Goal: Task Accomplishment & Management: Use online tool/utility

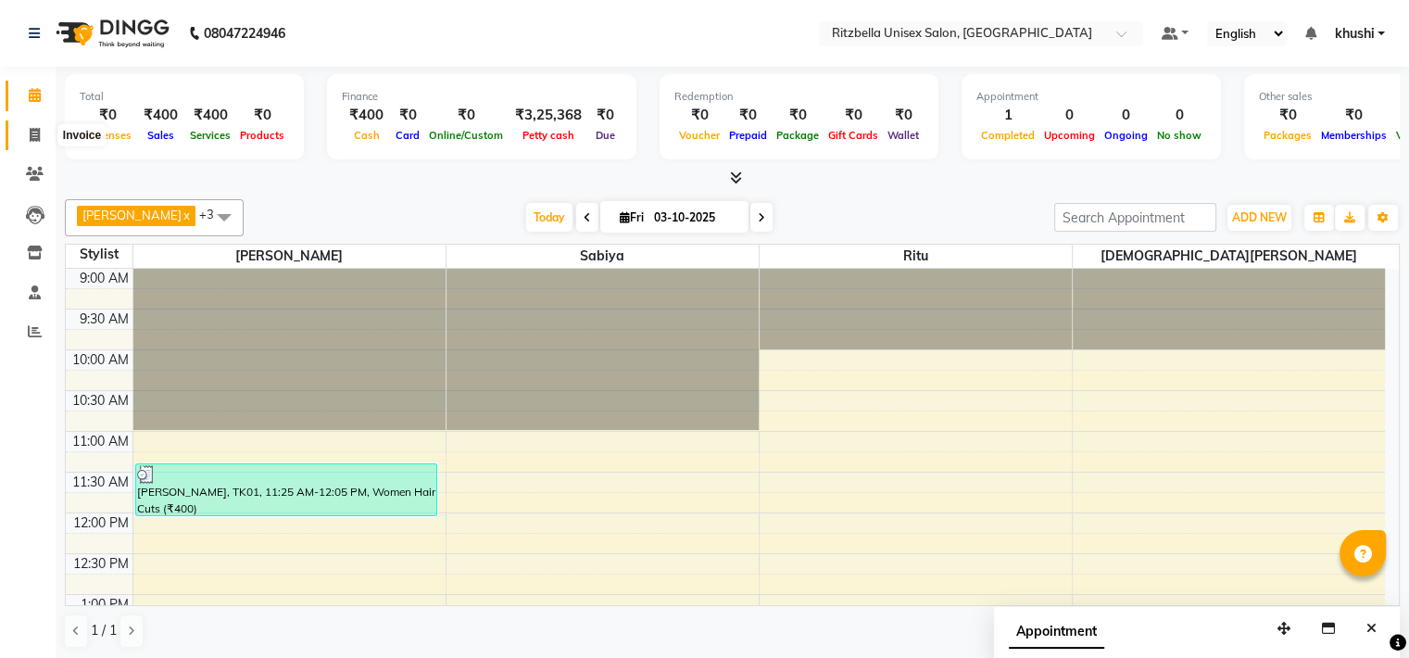
drag, startPoint x: 0, startPoint y: 0, endPoint x: 19, endPoint y: 134, distance: 135.7
click at [19, 134] on span at bounding box center [35, 135] width 32 height 21
select select "service"
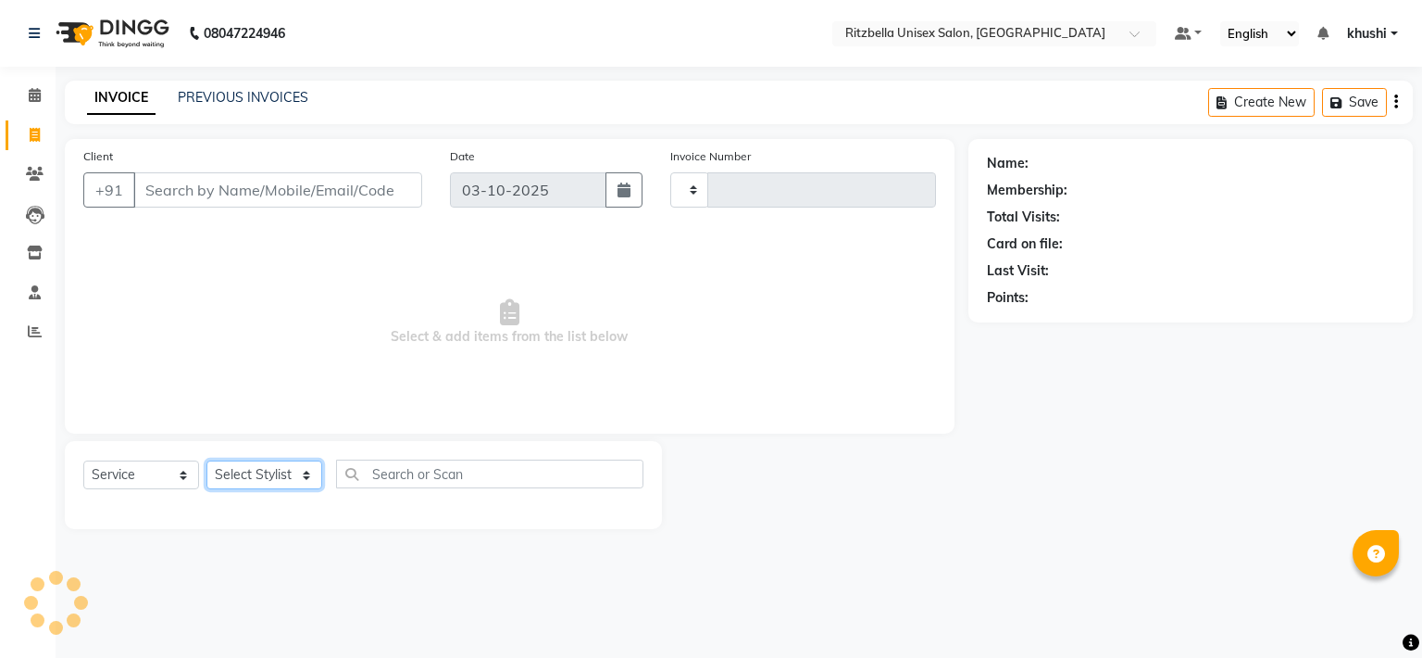
click at [300, 472] on select "Select Stylist" at bounding box center [265, 474] width 116 height 29
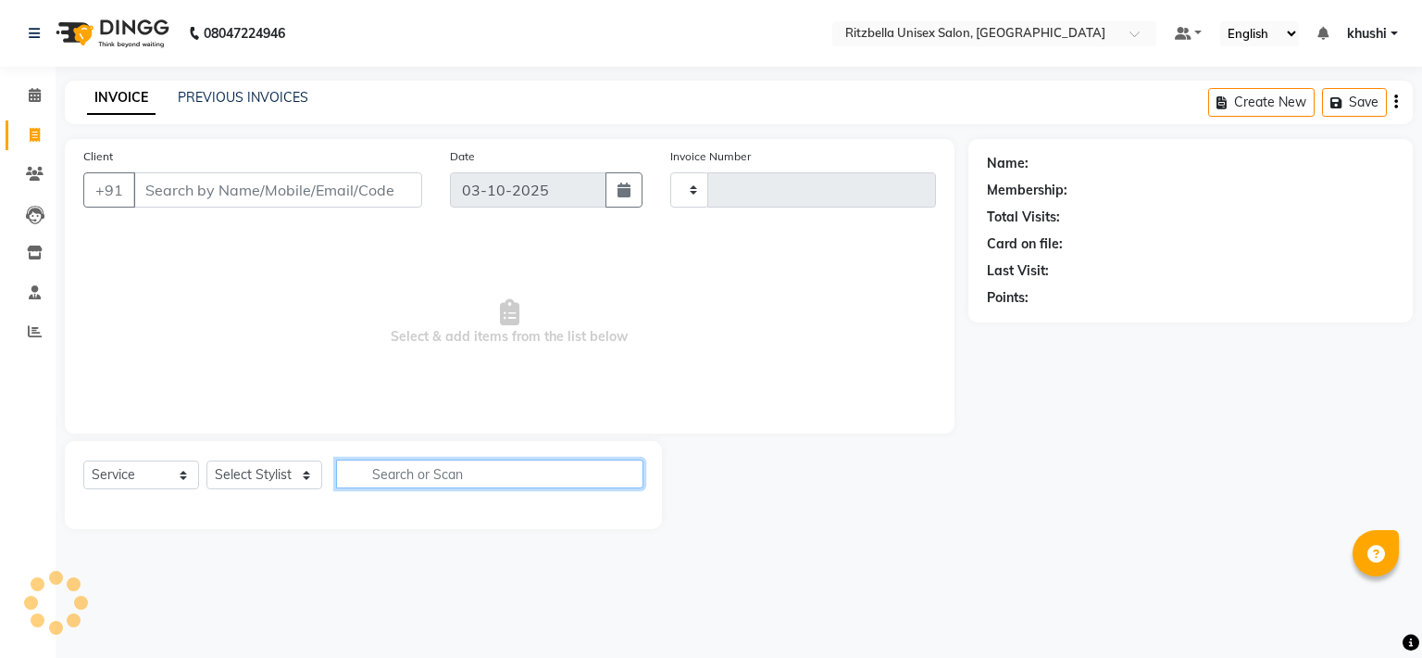
click at [404, 475] on input "text" at bounding box center [489, 473] width 307 height 29
type input "beard"
select select "6870"
type input "1021"
type input "beard"
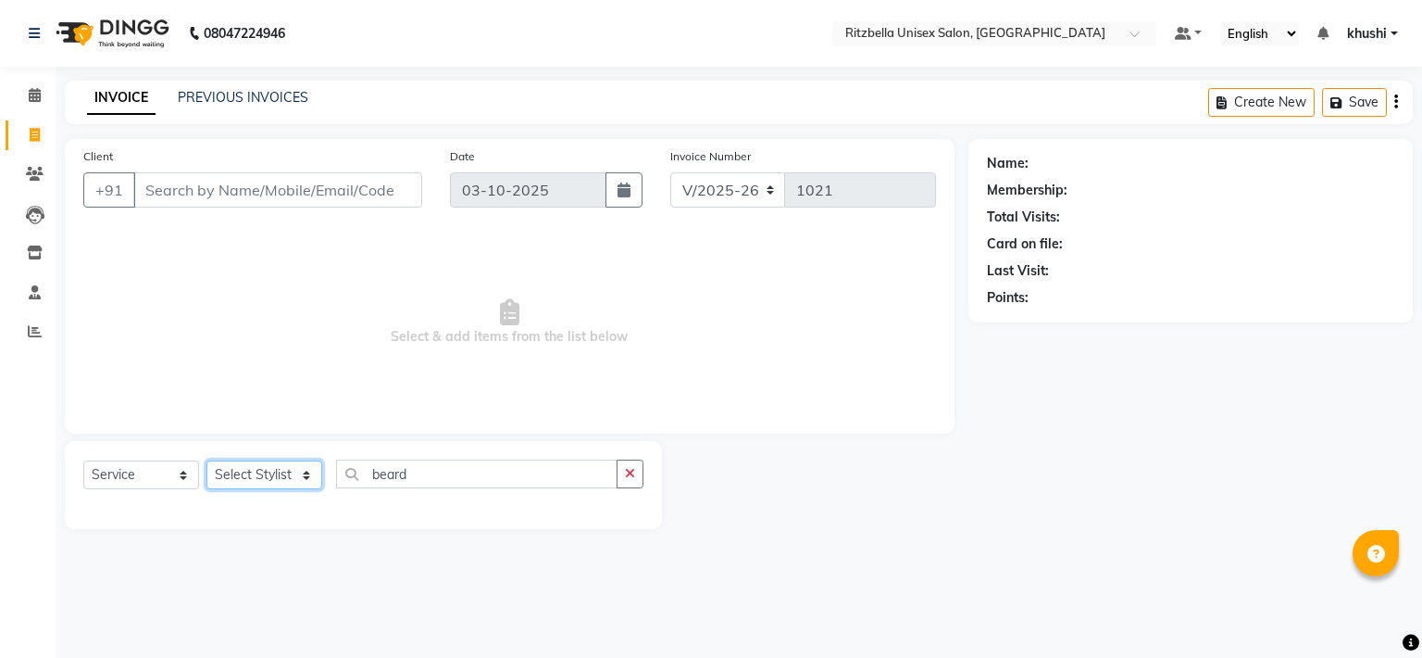
click at [301, 473] on select "Select Stylist" at bounding box center [265, 474] width 116 height 29
select select "59016"
click at [207, 461] on select "Select Stylist khushi [PERSON_NAME] Ritu [PERSON_NAME] [PERSON_NAME][DEMOGRAPHI…" at bounding box center [278, 474] width 142 height 29
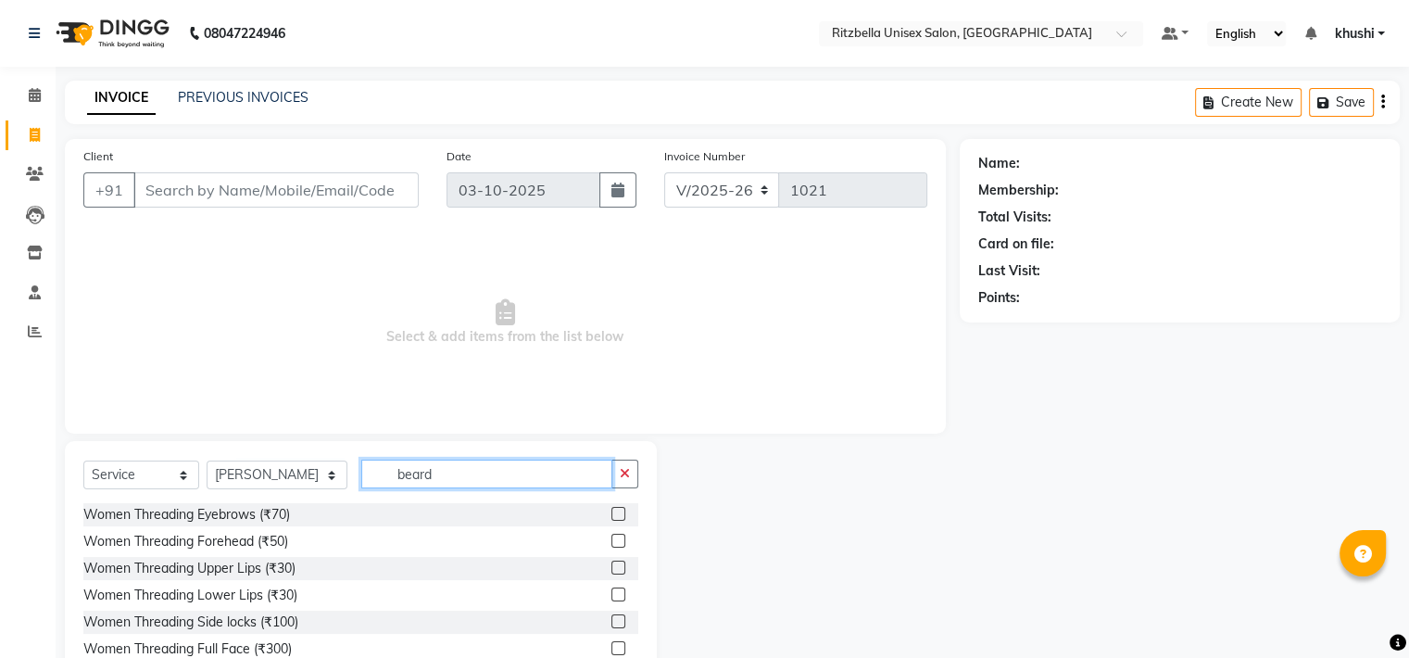
click at [441, 474] on input "beard" at bounding box center [486, 473] width 251 height 29
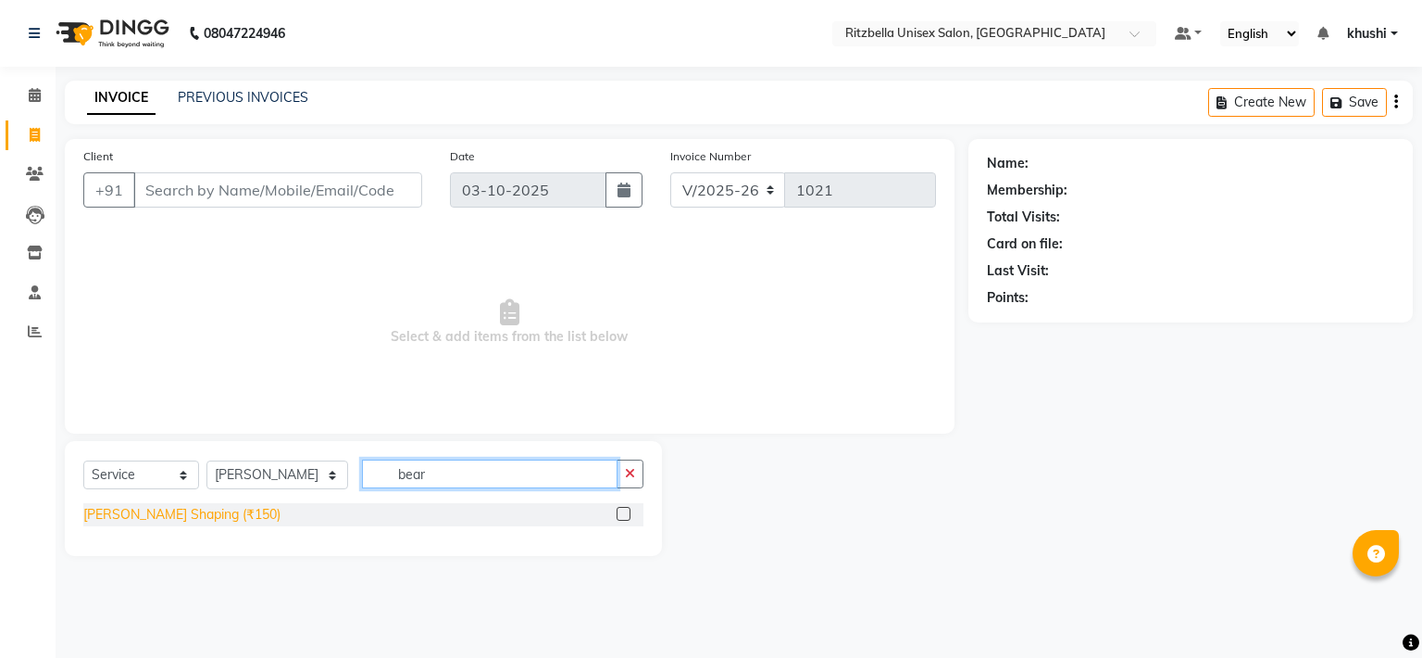
type input "bear"
click at [146, 512] on div "[PERSON_NAME] Shaping (₹150)" at bounding box center [181, 514] width 197 height 19
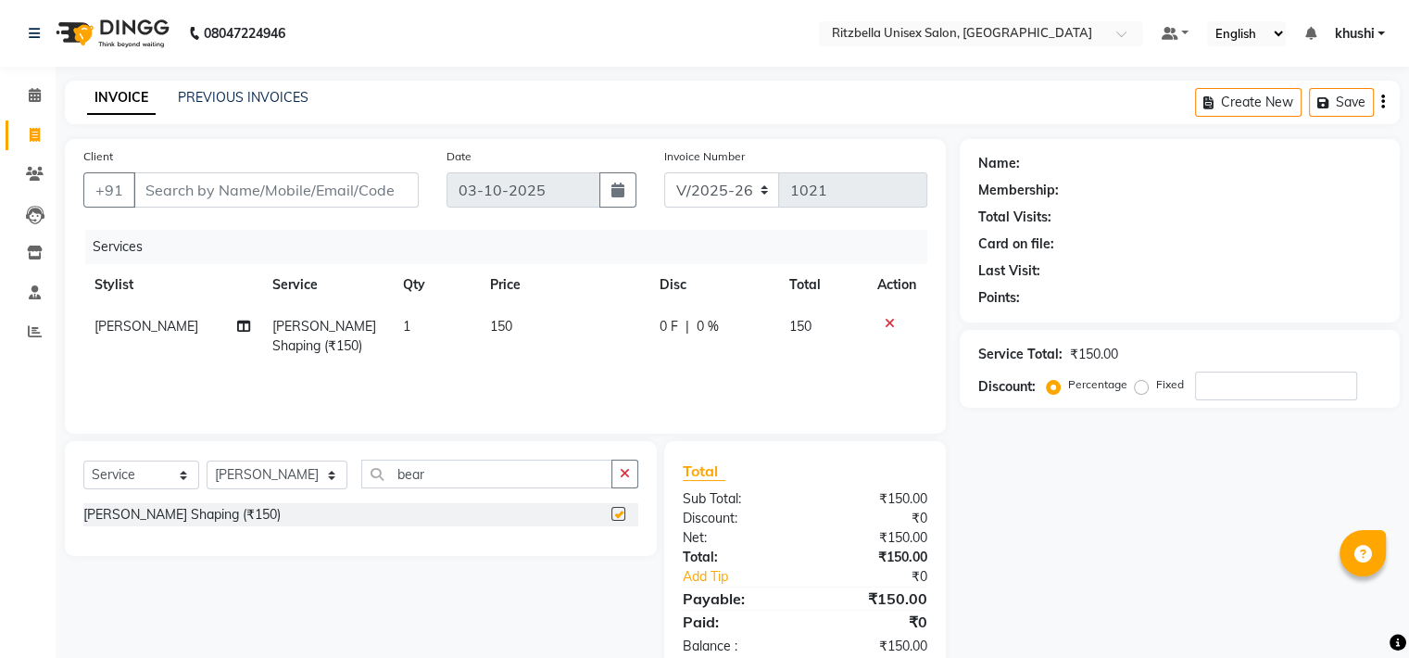
checkbox input "false"
click at [443, 485] on input "bear" at bounding box center [486, 473] width 251 height 29
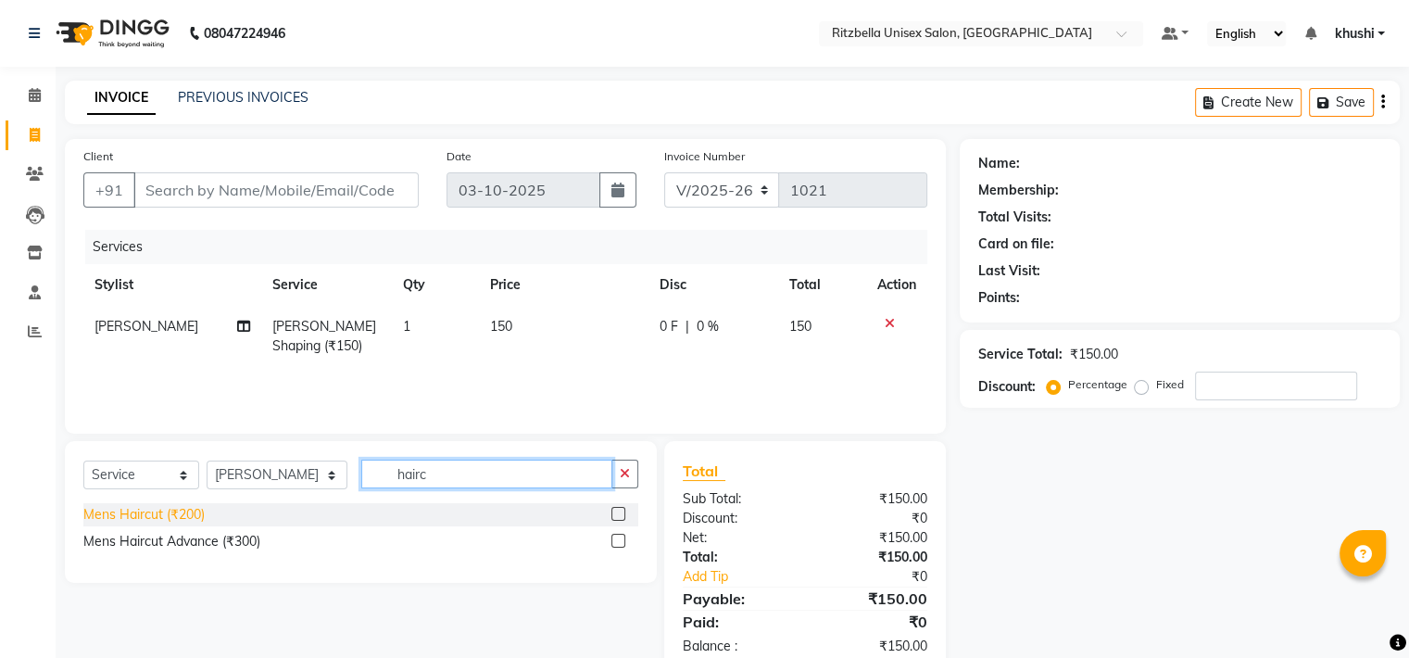
type input "hairc"
click at [184, 512] on div "Mens Haircut (₹200)" at bounding box center [143, 514] width 121 height 19
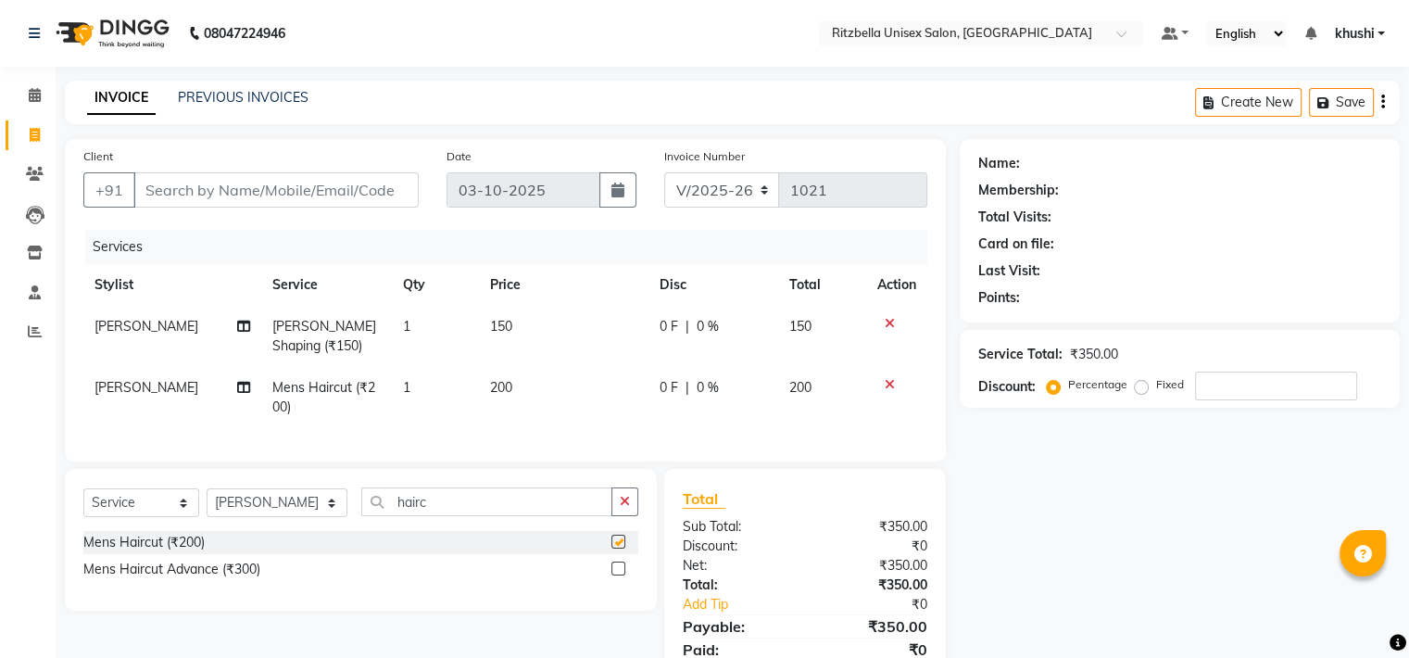
checkbox input "false"
click at [248, 517] on select "Select Stylist khushi [PERSON_NAME] Ritu [PERSON_NAME] [PERSON_NAME][DEMOGRAPHI…" at bounding box center [277, 502] width 141 height 29
select select "89403"
click at [207, 504] on select "Select Stylist khushi [PERSON_NAME] Ritu [PERSON_NAME] [PERSON_NAME][DEMOGRAPHI…" at bounding box center [277, 502] width 141 height 29
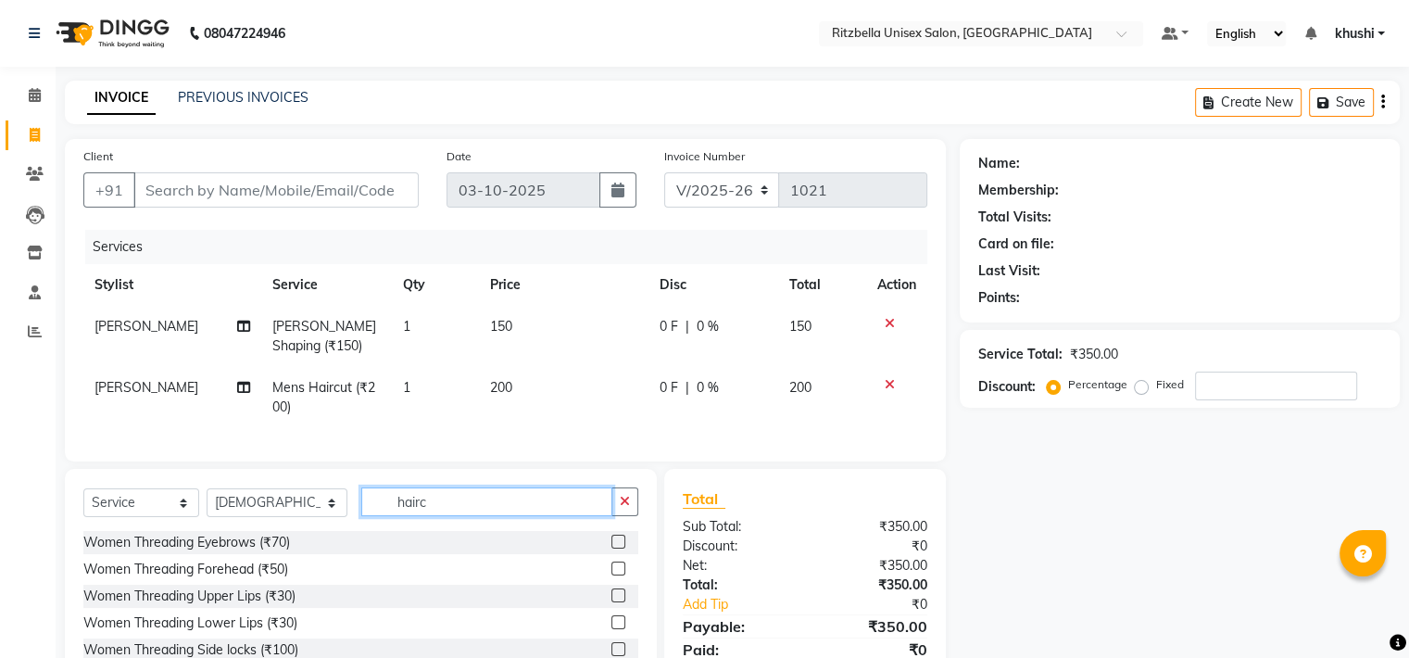
click at [407, 516] on input "hairc" at bounding box center [486, 501] width 251 height 29
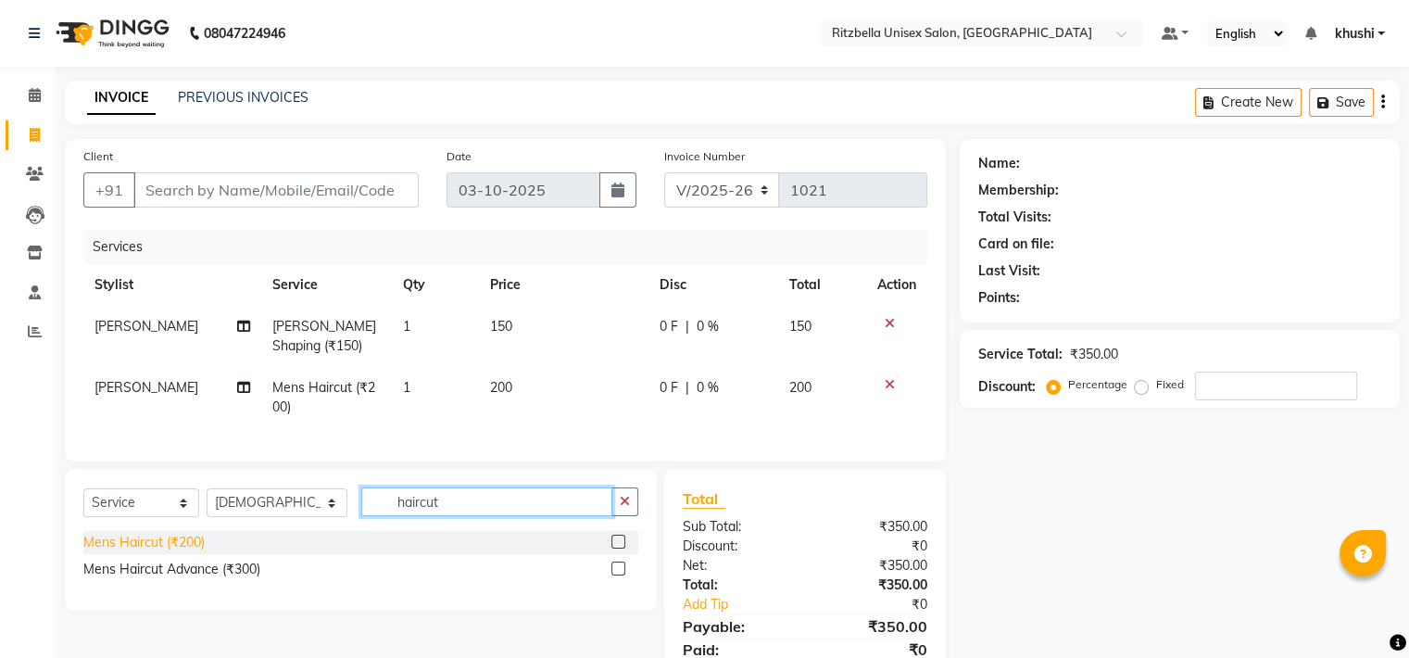
type input "haircut"
click at [187, 552] on div "Mens Haircut (₹200)" at bounding box center [143, 541] width 121 height 19
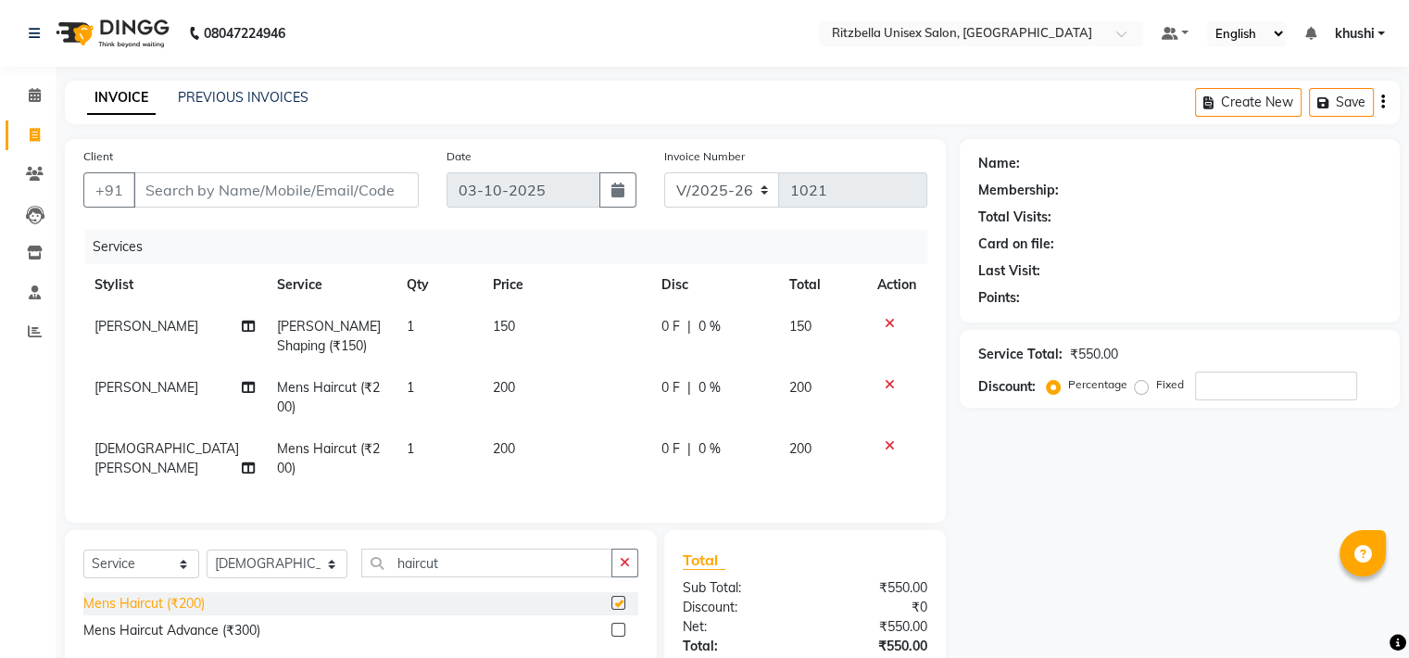
checkbox input "false"
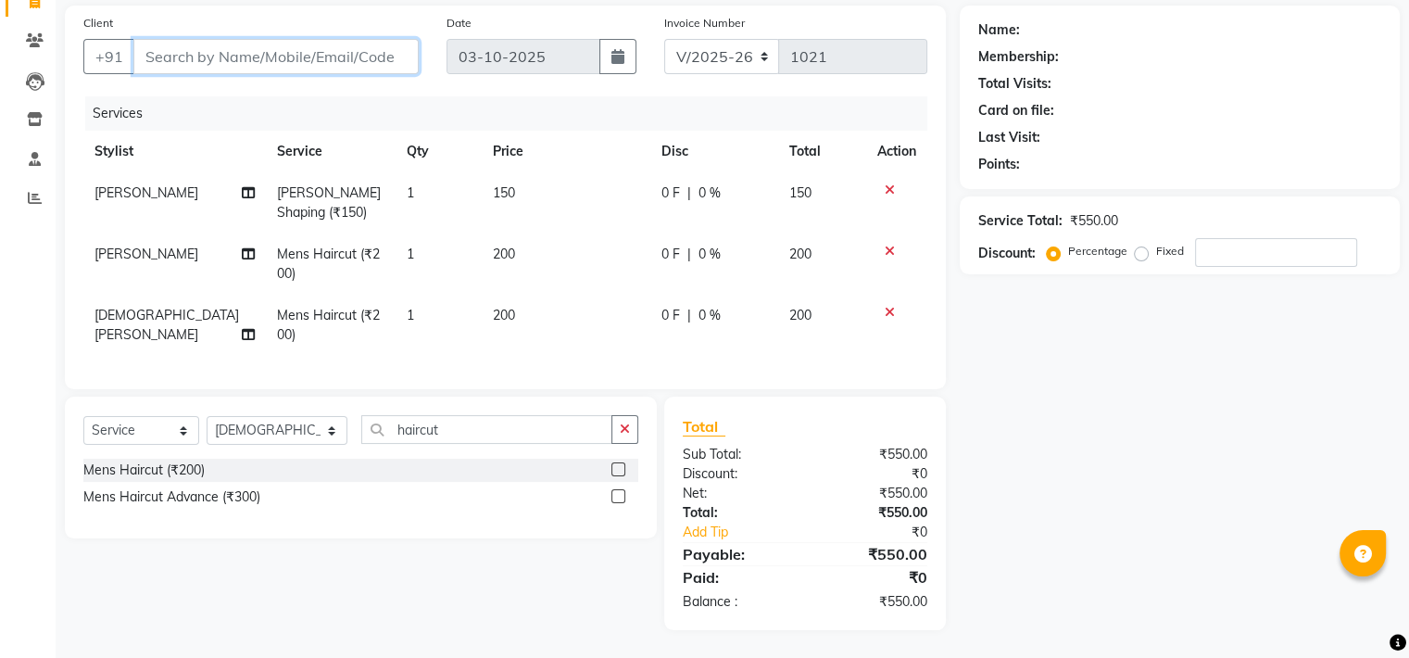
click at [248, 43] on input "Client" at bounding box center [275, 56] width 285 height 35
type input "g"
type input "0"
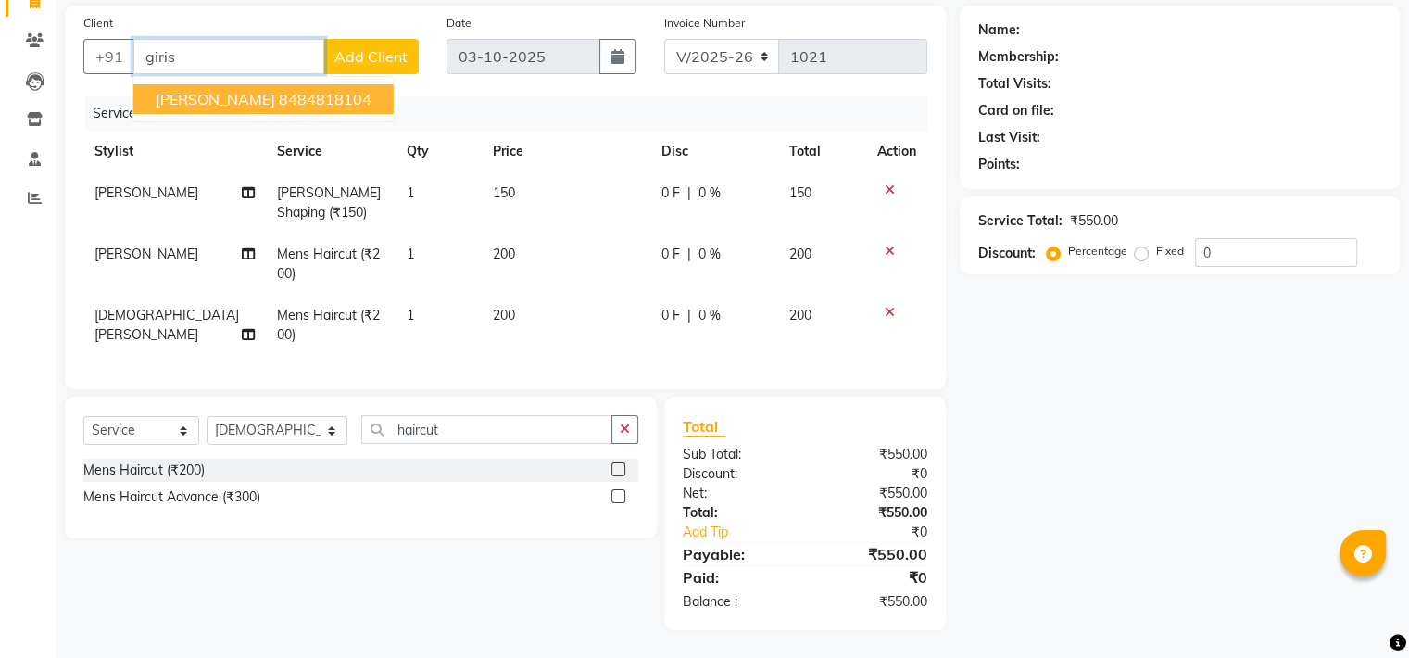
click at [237, 90] on span "[PERSON_NAME]" at bounding box center [215, 99] width 119 height 19
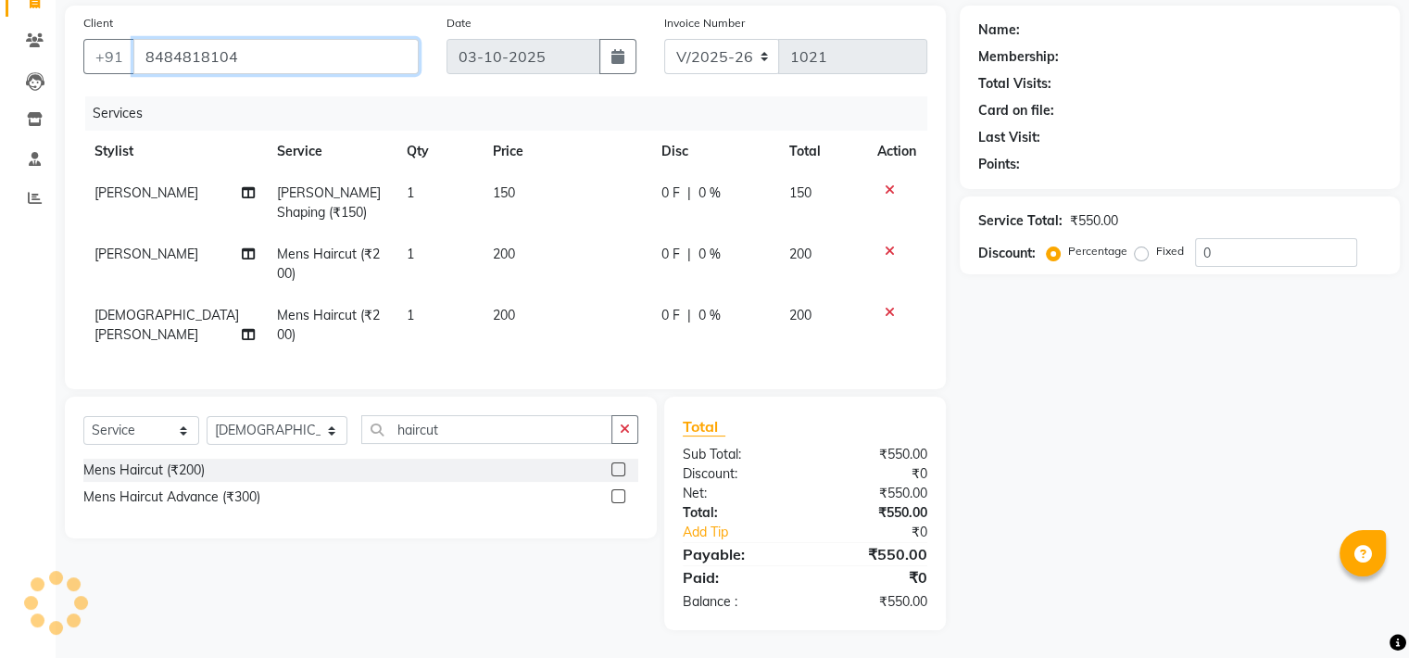
type input "8484818104"
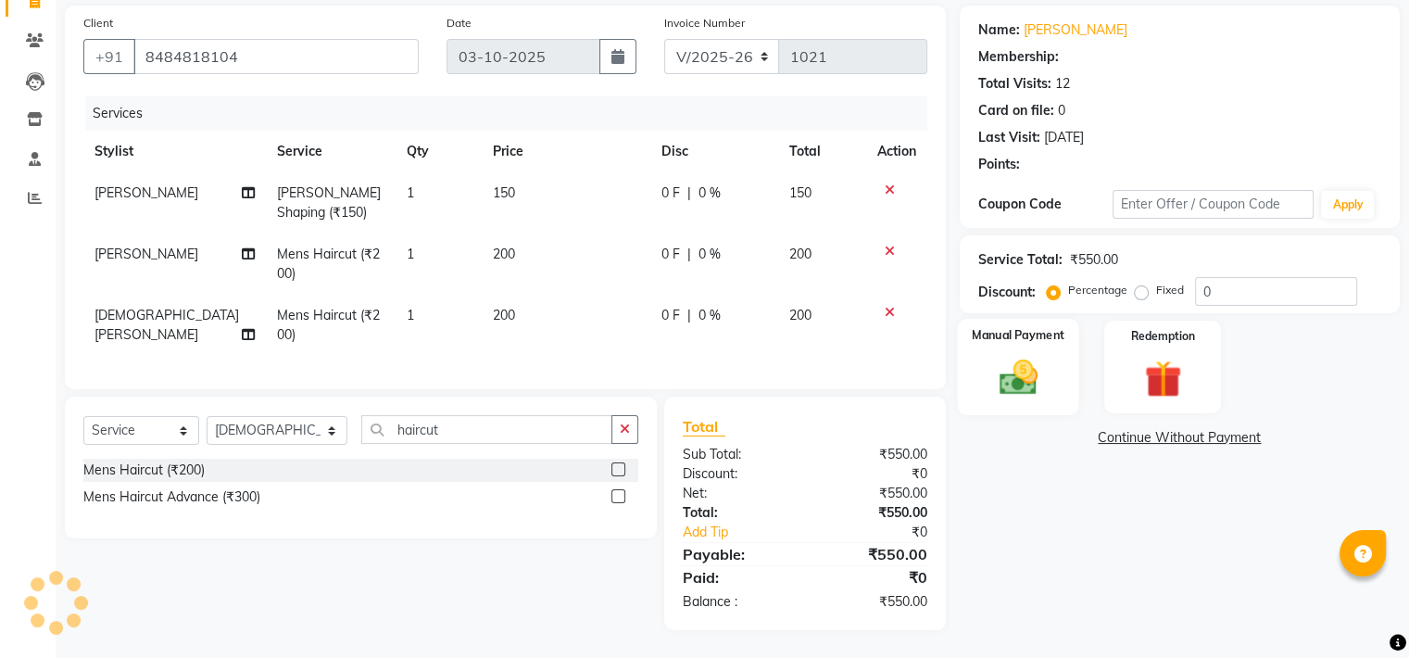
select select "1: Object"
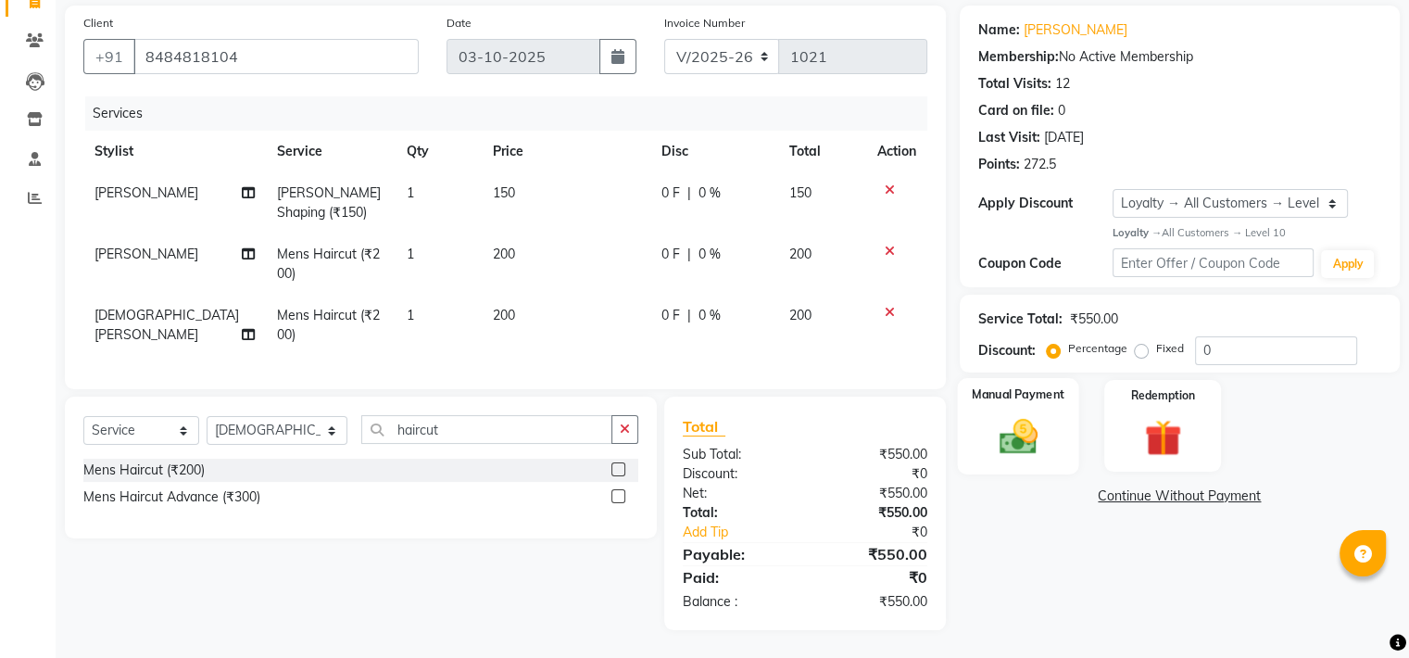
click at [998, 433] on img at bounding box center [1017, 436] width 62 height 44
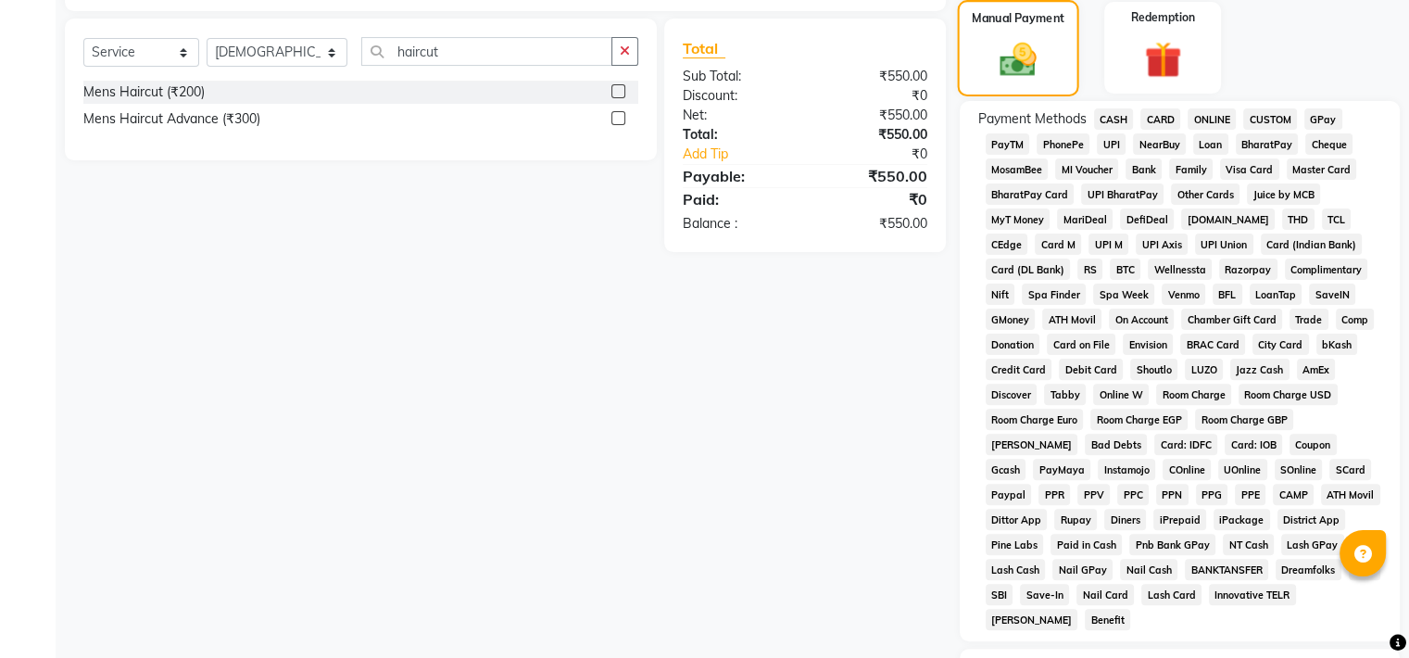
scroll to position [620, 0]
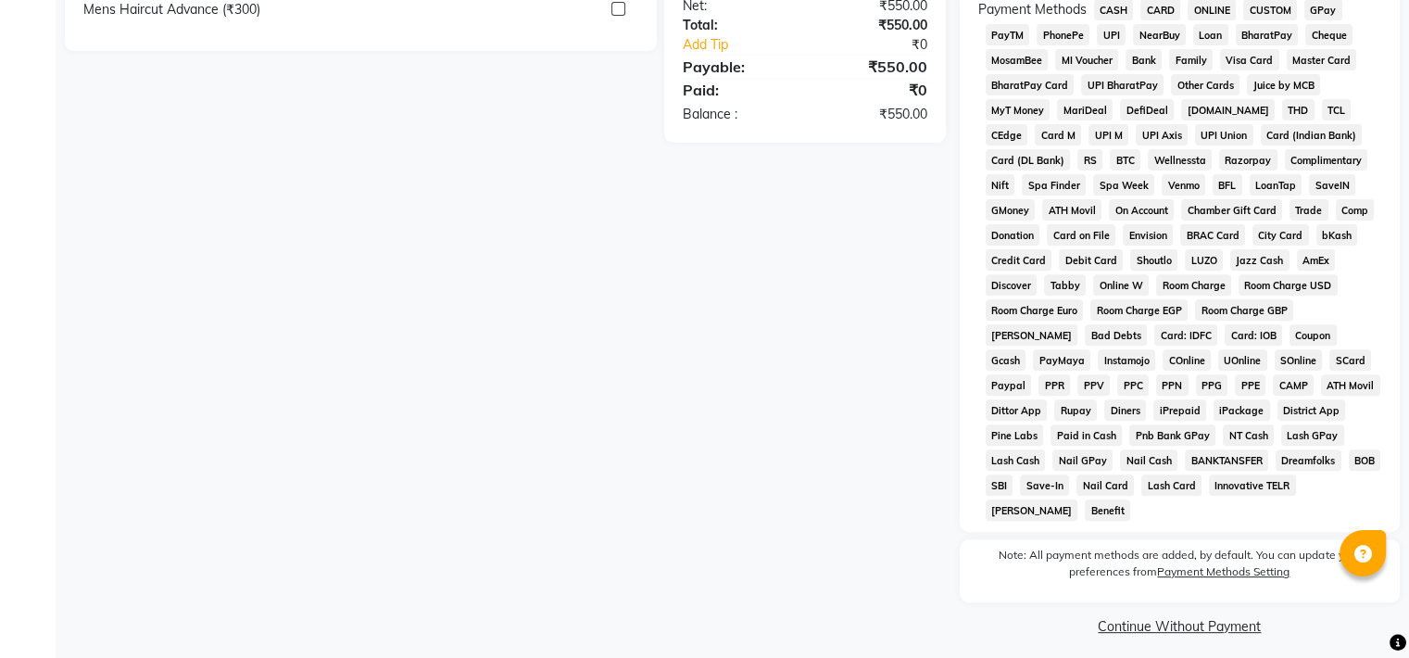
click at [1325, 2] on span "GPay" at bounding box center [1323, 9] width 38 height 21
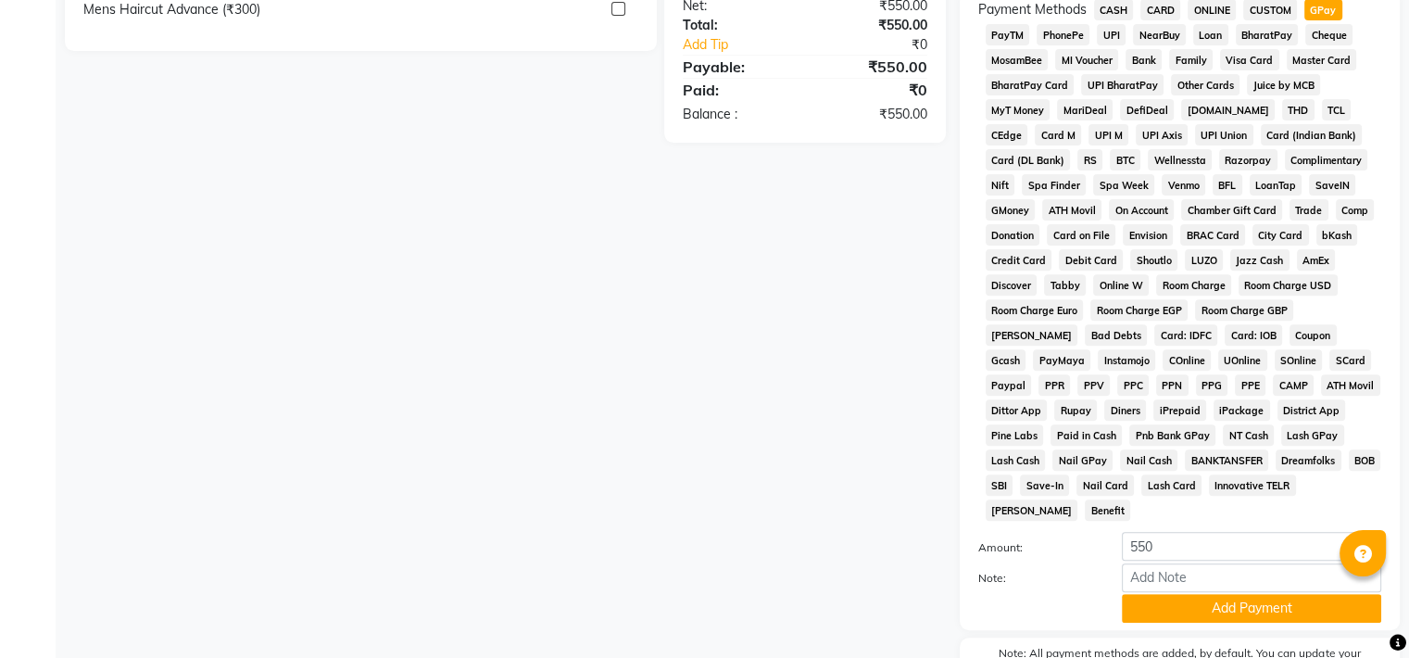
scroll to position [720, 0]
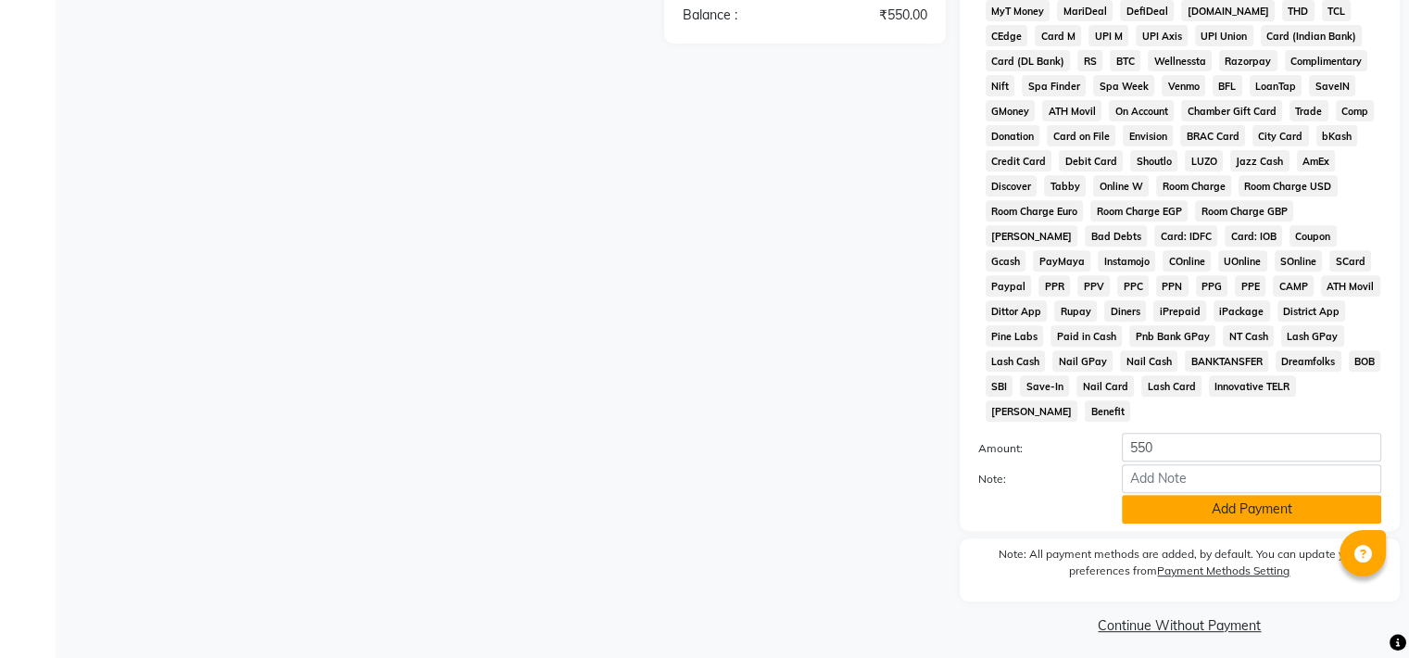
click at [1215, 501] on button "Add Payment" at bounding box center [1250, 509] width 259 height 29
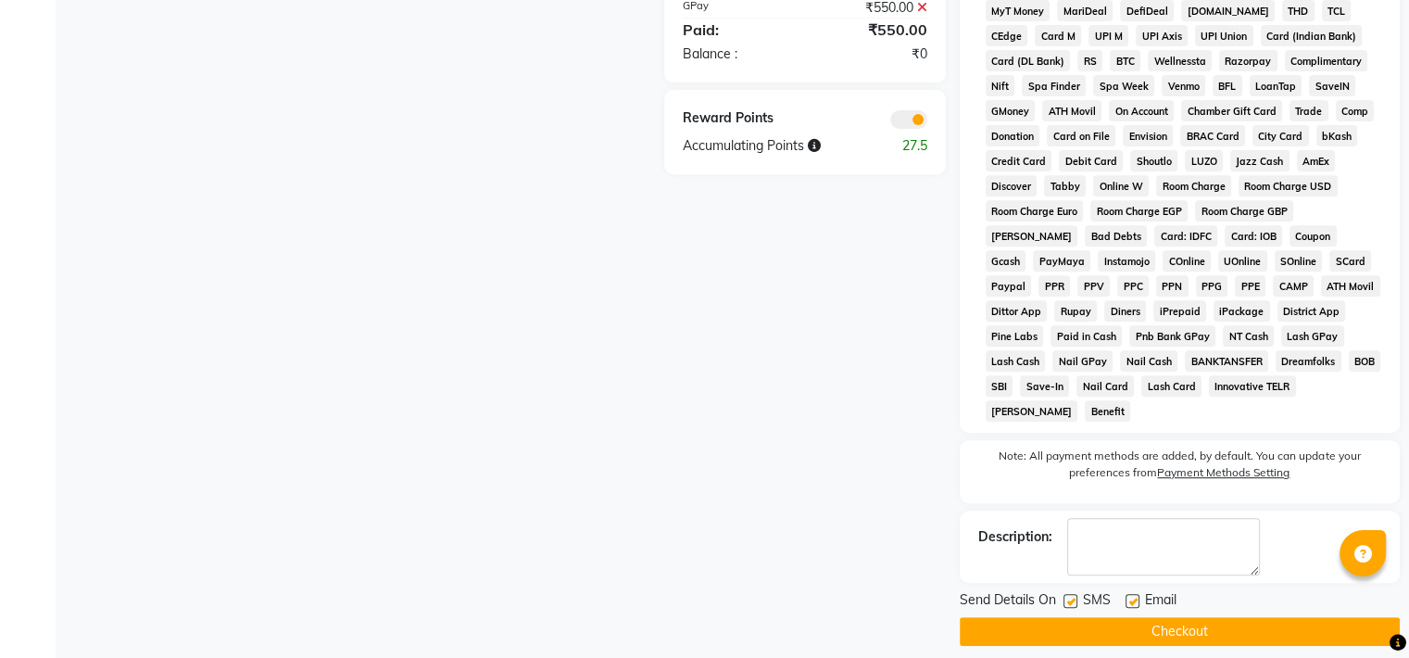
scroll to position [724, 0]
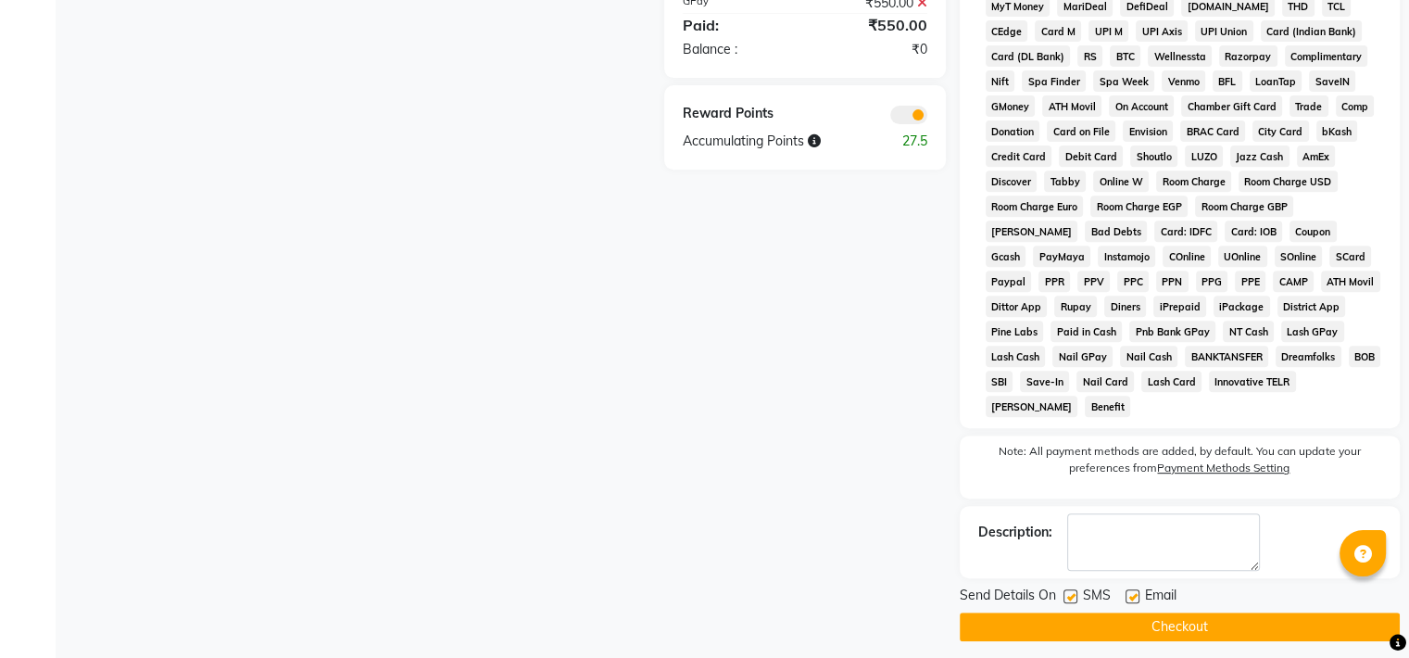
click at [1127, 612] on button "Checkout" at bounding box center [1179, 626] width 440 height 29
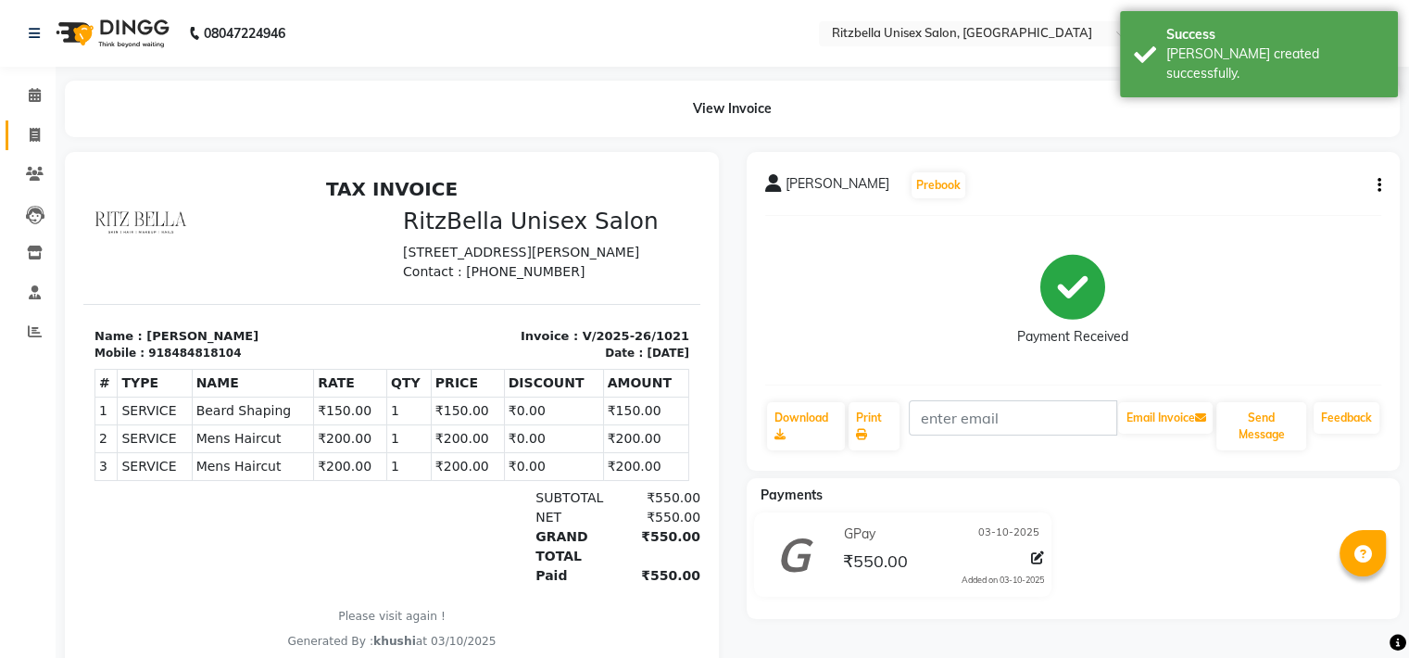
click at [14, 136] on link "Invoice" at bounding box center [28, 135] width 44 height 31
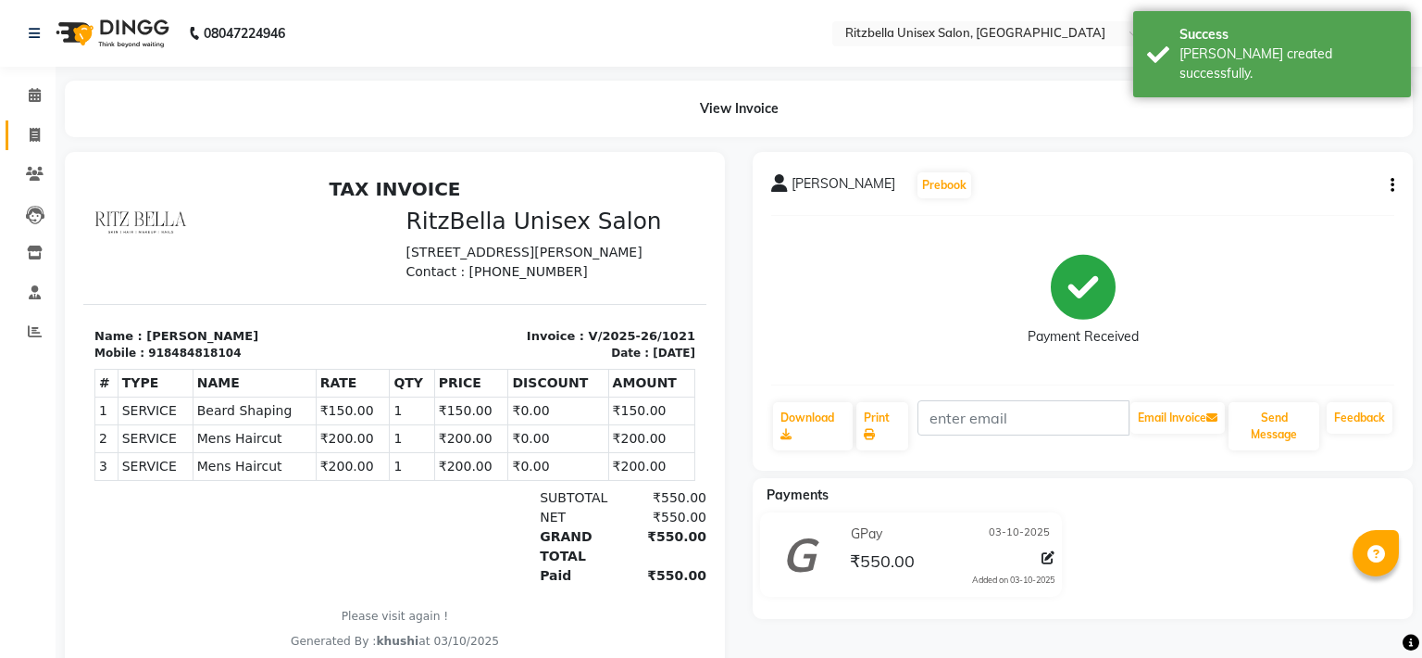
select select "service"
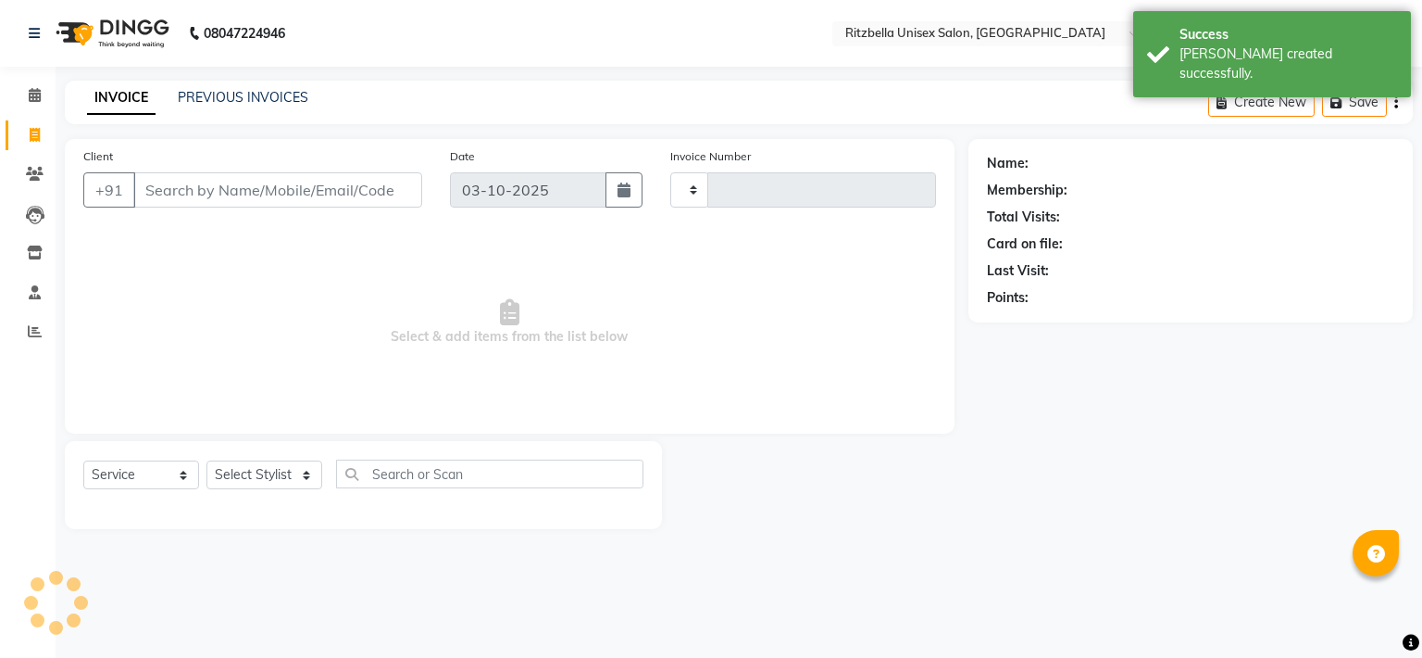
type input "1022"
select select "6870"
click at [201, 94] on link "PREVIOUS INVOICES" at bounding box center [243, 97] width 131 height 17
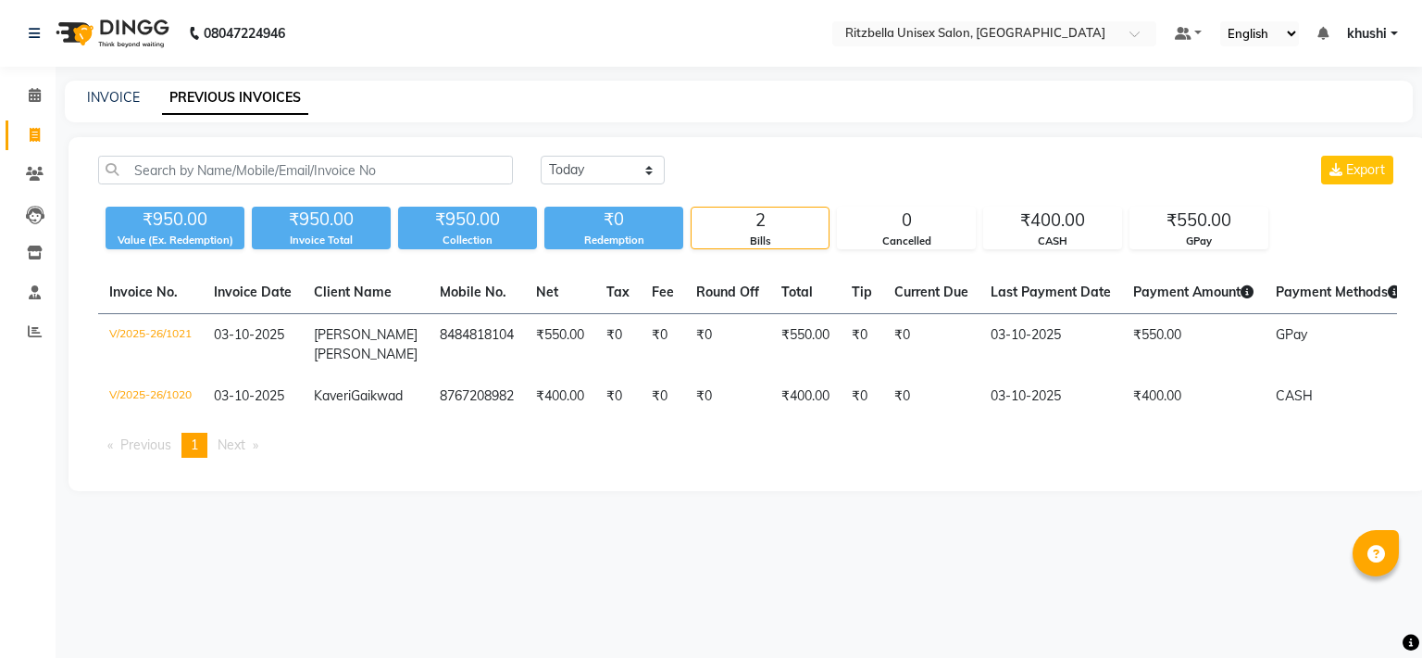
click at [1382, 31] on span "khushi" at bounding box center [1367, 33] width 40 height 19
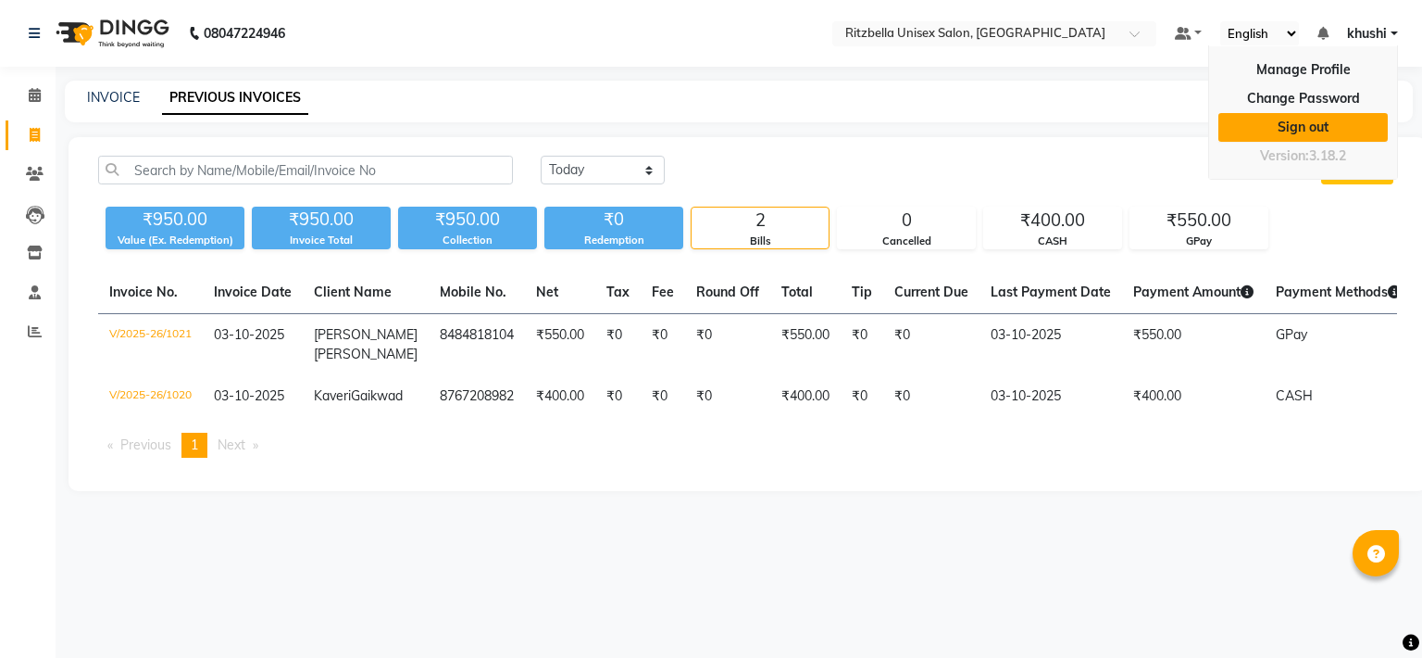
click at [1326, 134] on link "Sign out" at bounding box center [1303, 127] width 169 height 29
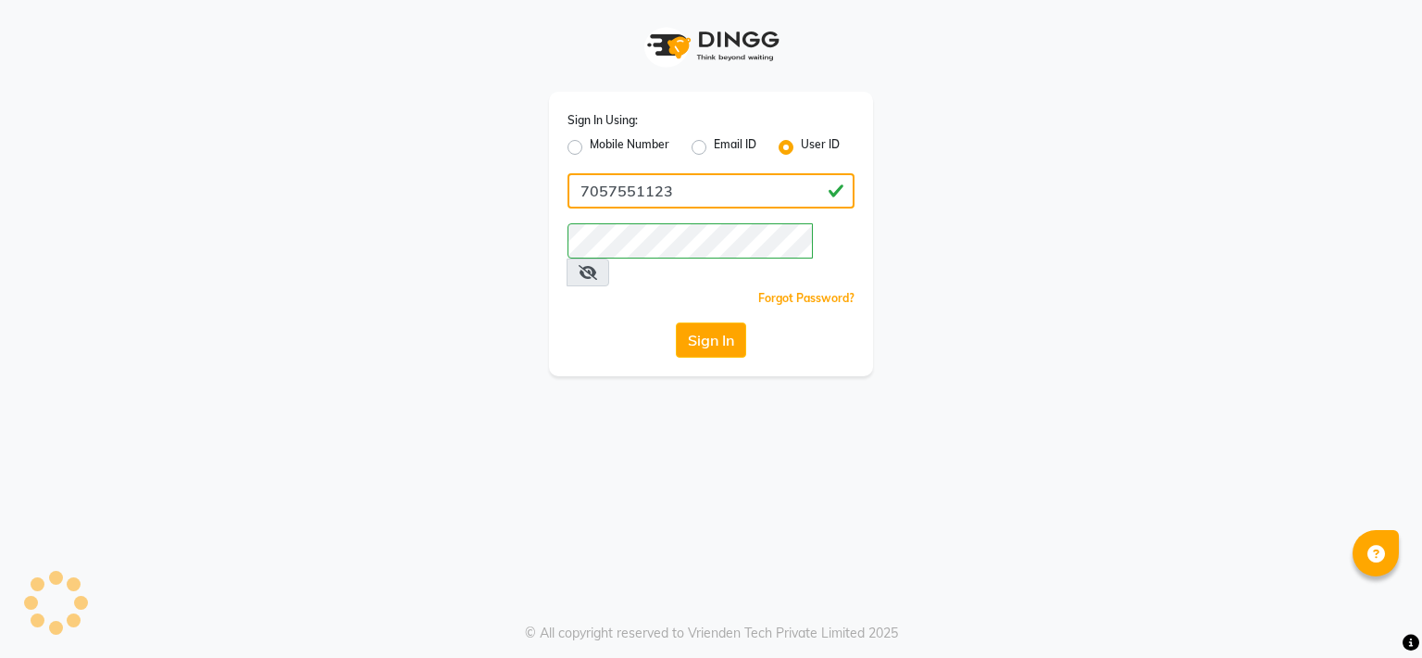
click at [818, 182] on input "7057551123" at bounding box center [711, 190] width 287 height 35
type input "7"
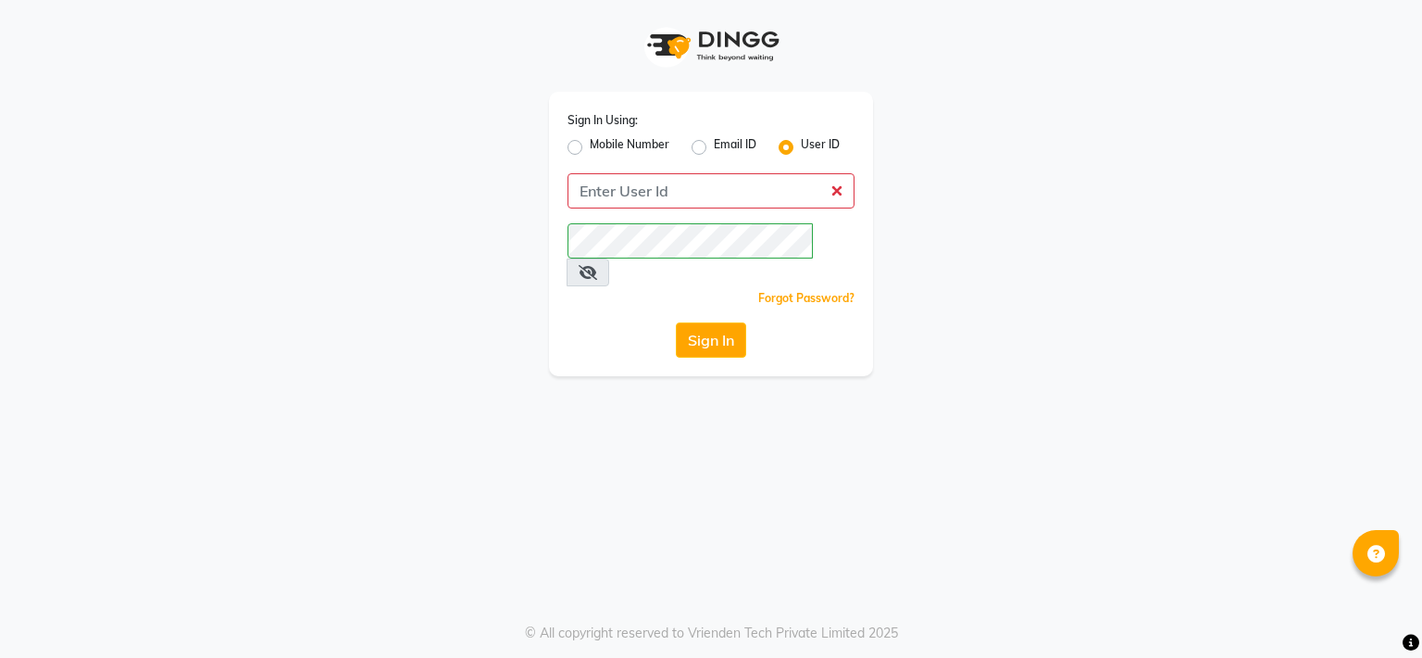
click at [561, 314] on div "Sign In Using: Mobile Number Email ID User ID Remember me Forgot Password? Sign…" at bounding box center [711, 234] width 324 height 284
click at [668, 190] on input "Username" at bounding box center [711, 190] width 287 height 35
type input "Ritzbella"
click at [570, 391] on div "Sign In Using: Mobile Number Email ID User ID Ritzbella Remember me Forgot Pass…" at bounding box center [711, 329] width 1422 height 658
click at [718, 322] on button "Sign In" at bounding box center [711, 339] width 70 height 35
